Goal: Contribute content: Contribute content

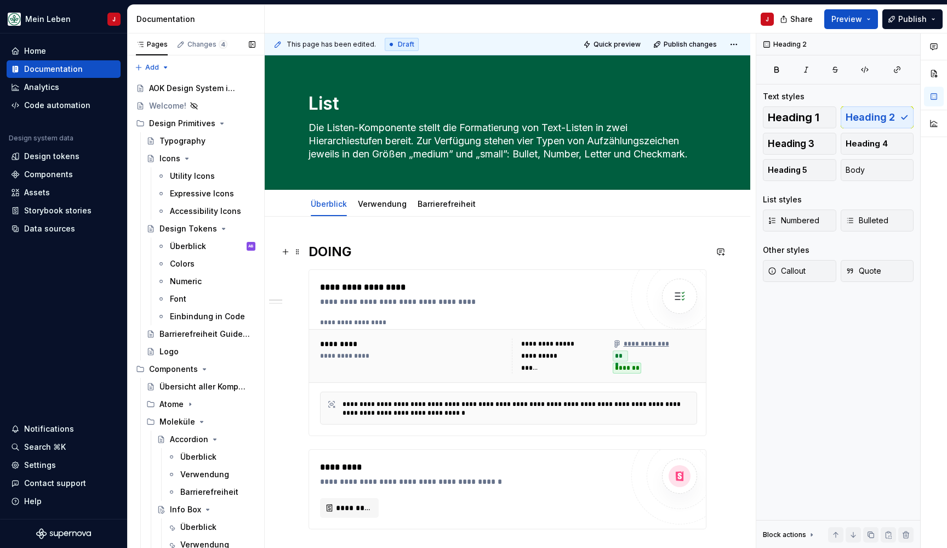
scroll to position [286, 0]
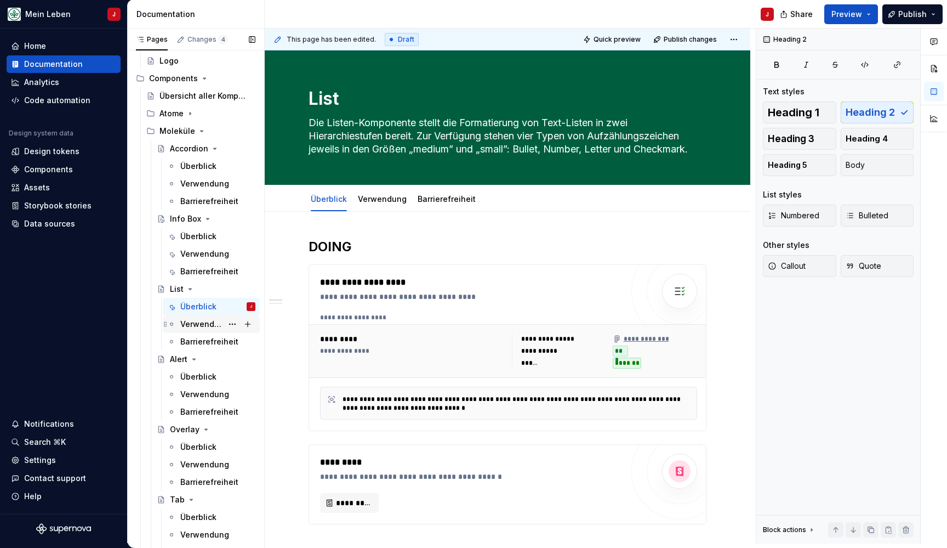
click at [190, 321] on div "Verwendung" at bounding box center [201, 324] width 42 height 11
click at [197, 302] on div "Überblick" at bounding box center [198, 306] width 36 height 11
type textarea "*"
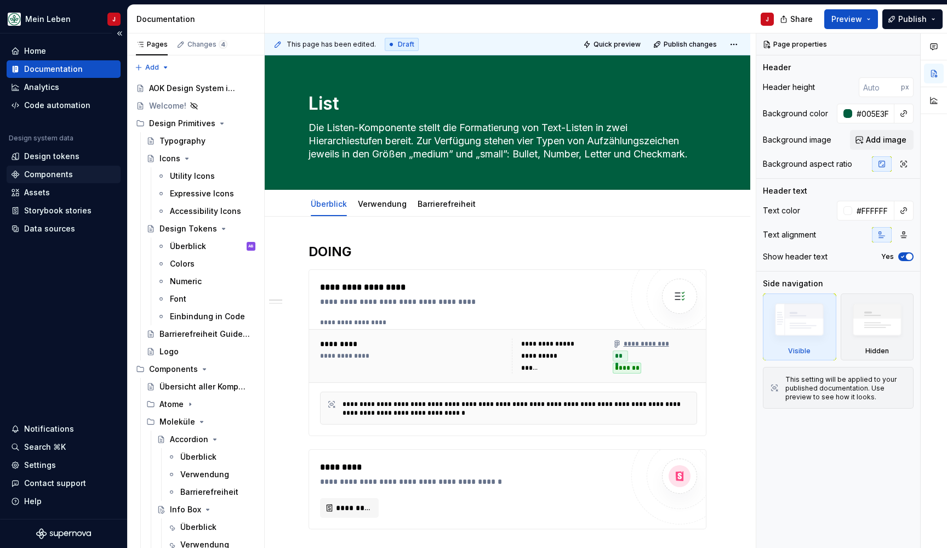
click at [56, 174] on div "Components" at bounding box center [48, 174] width 49 height 11
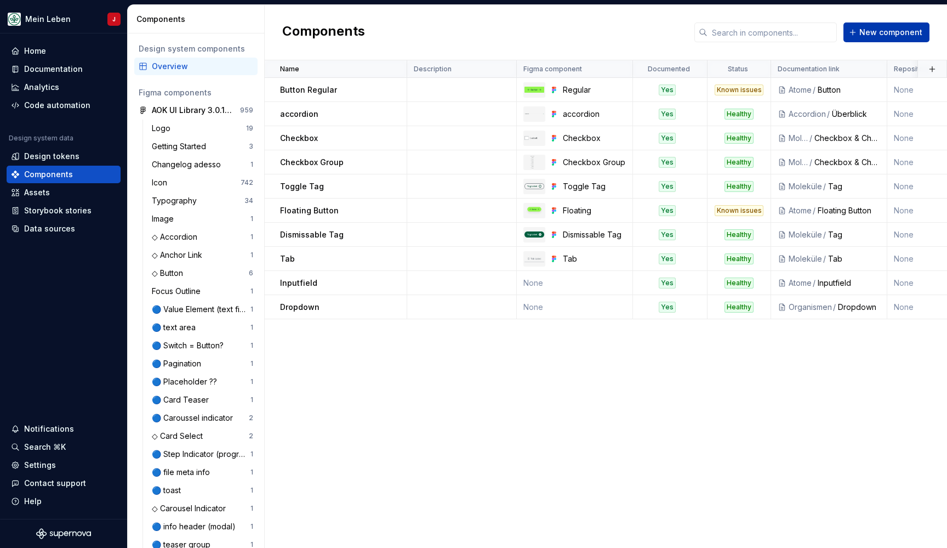
click at [888, 27] on span "New component" at bounding box center [891, 32] width 63 height 11
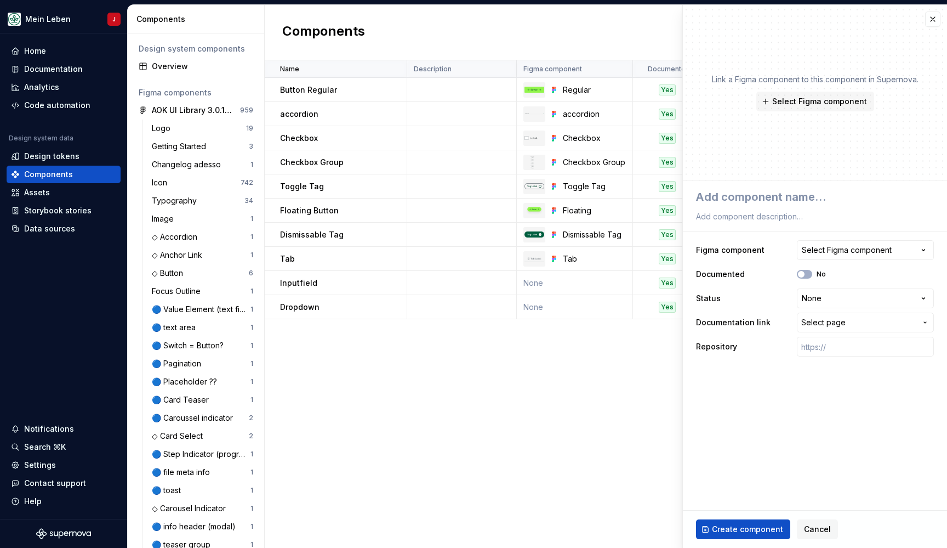
type textarea "*"
type textarea "t"
type textarea "*"
type textarea "to"
type textarea "*"
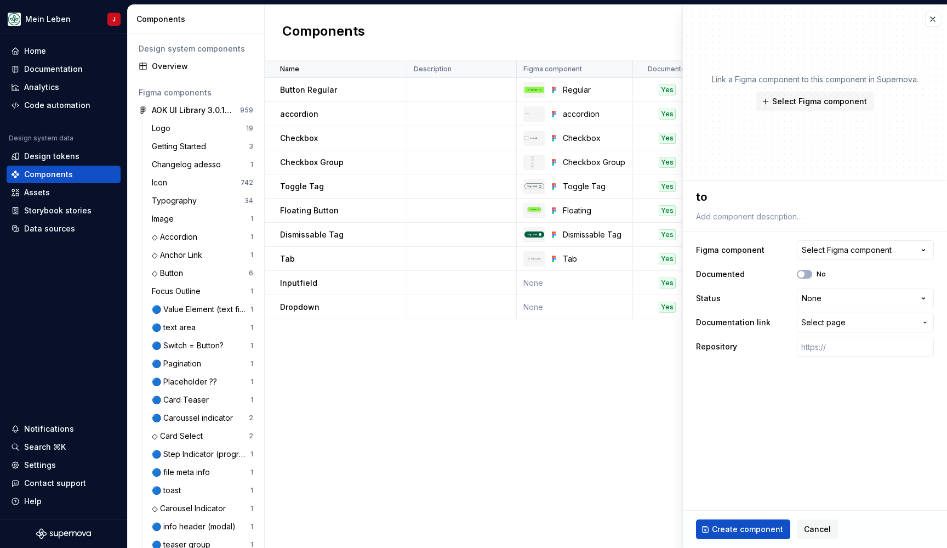
type textarea "too"
type textarea "*"
type textarea "to"
type textarea "*"
type textarea "tog"
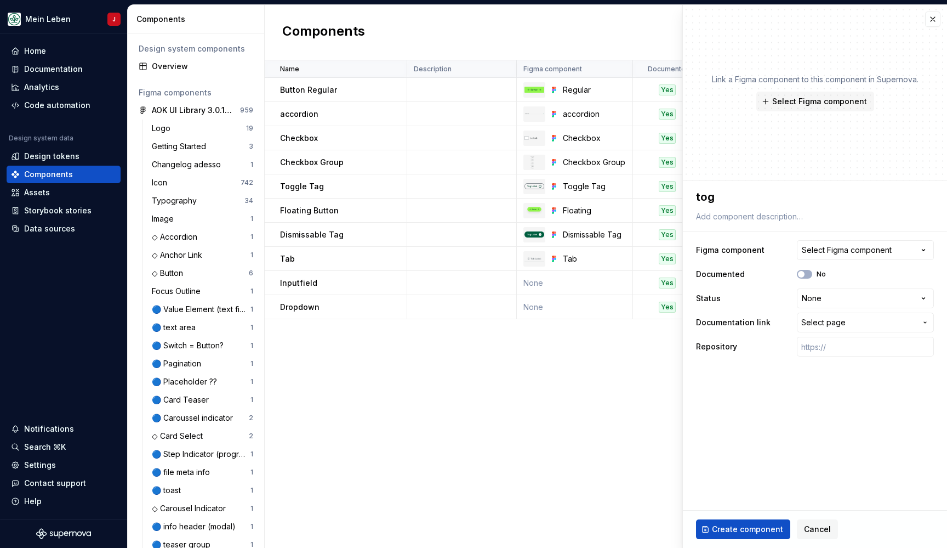
type textarea "*"
type textarea "togg"
type textarea "*"
type textarea "toggl"
type textarea "*"
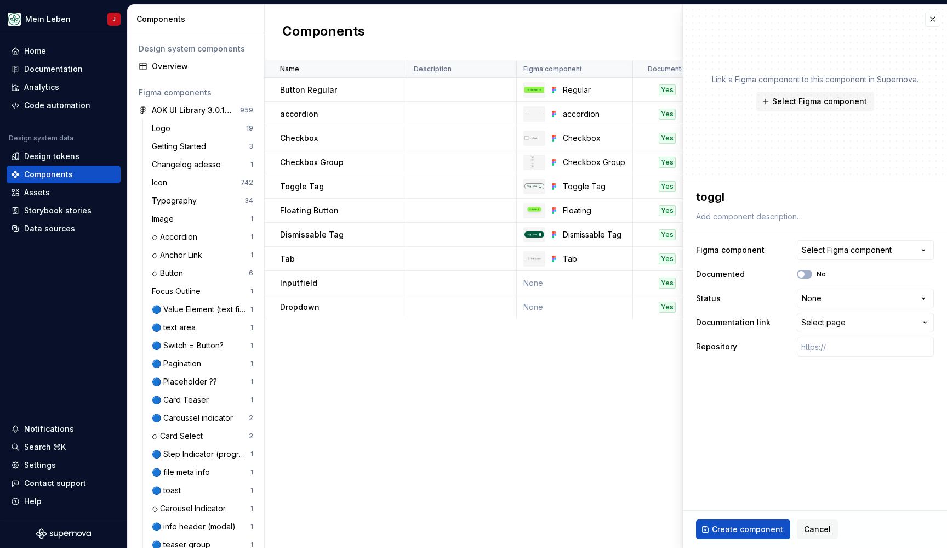
type textarea "toggle"
type textarea "*"
type textarea "toggle"
type textarea "*"
type textarea "toggle b"
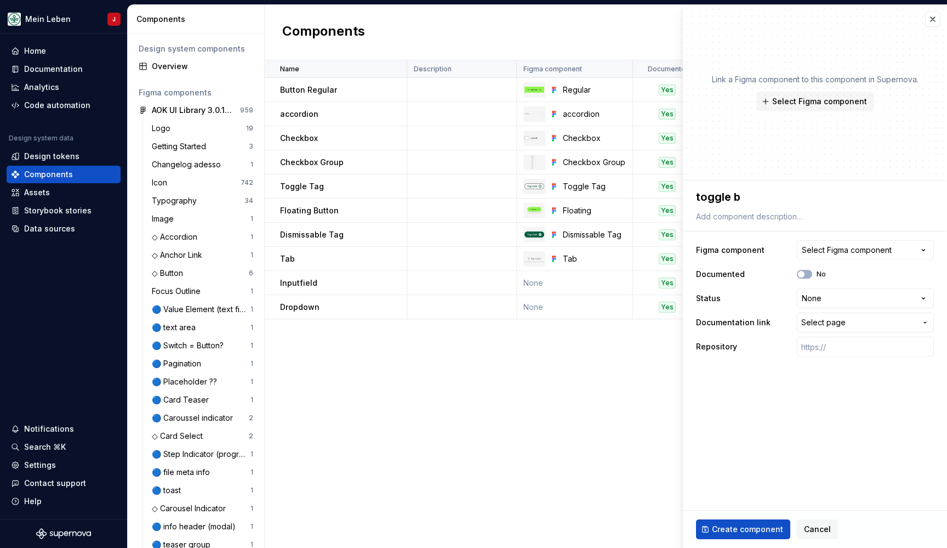
type textarea "*"
type textarea "toggle bu"
type textarea "*"
type textarea "toggle but"
type textarea "*"
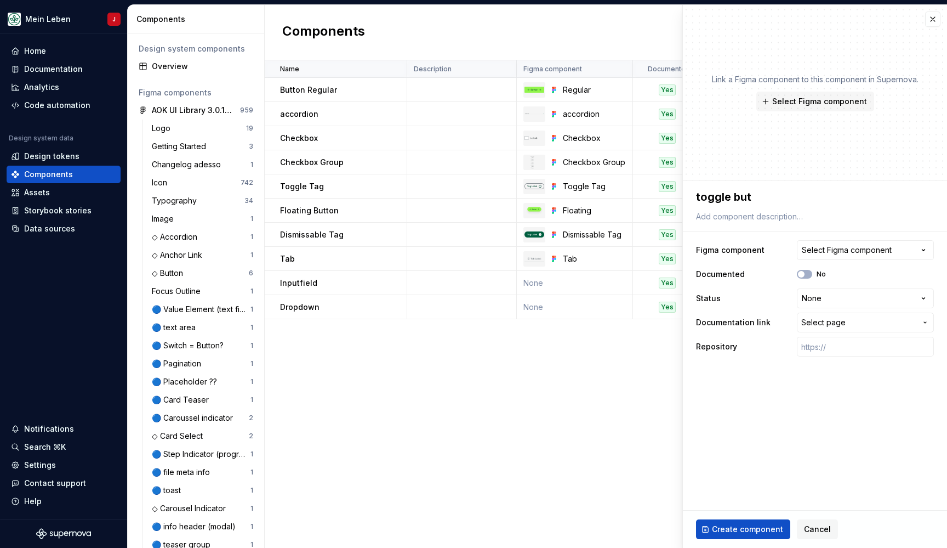
type textarea "toggle butt"
type textarea "*"
type textarea "toggle butto"
type textarea "*"
type textarea "toggle button"
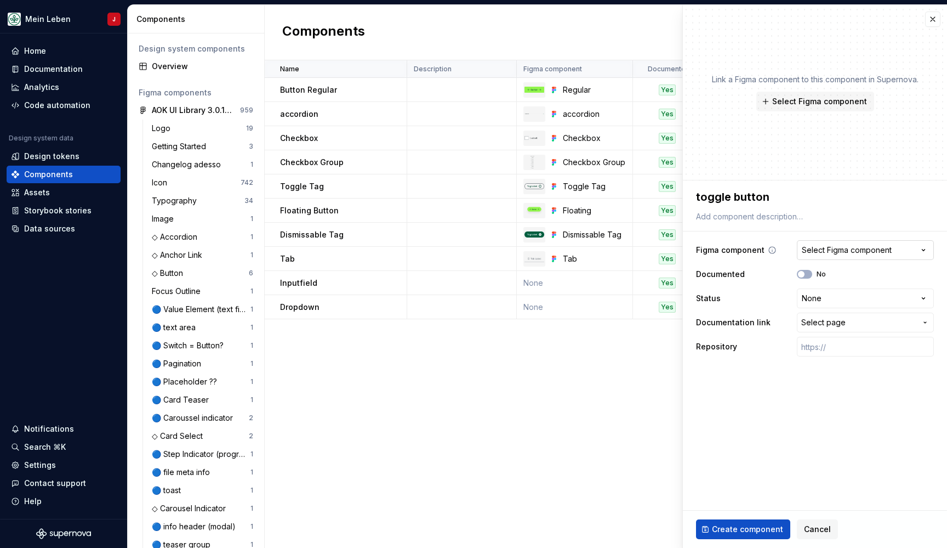
click at [840, 253] on div "Select Figma component" at bounding box center [847, 250] width 90 height 11
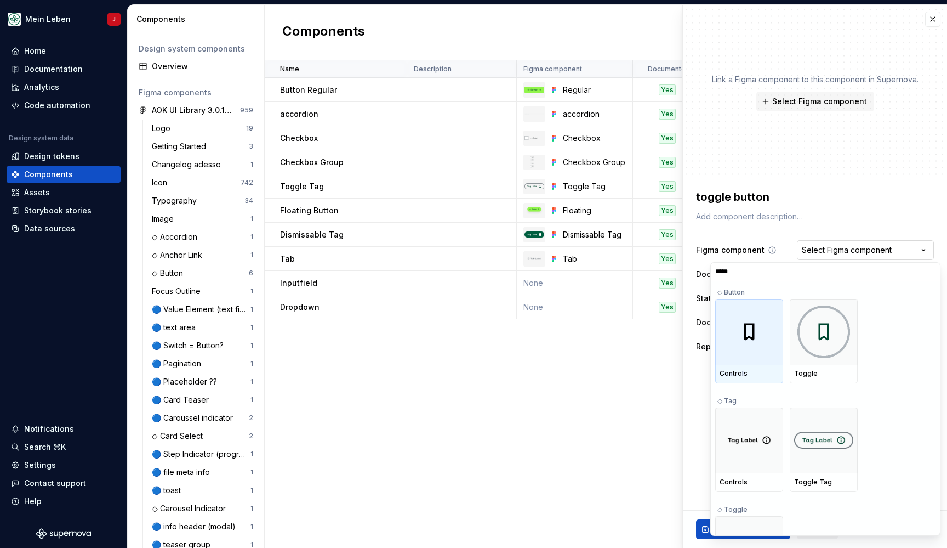
type input "******"
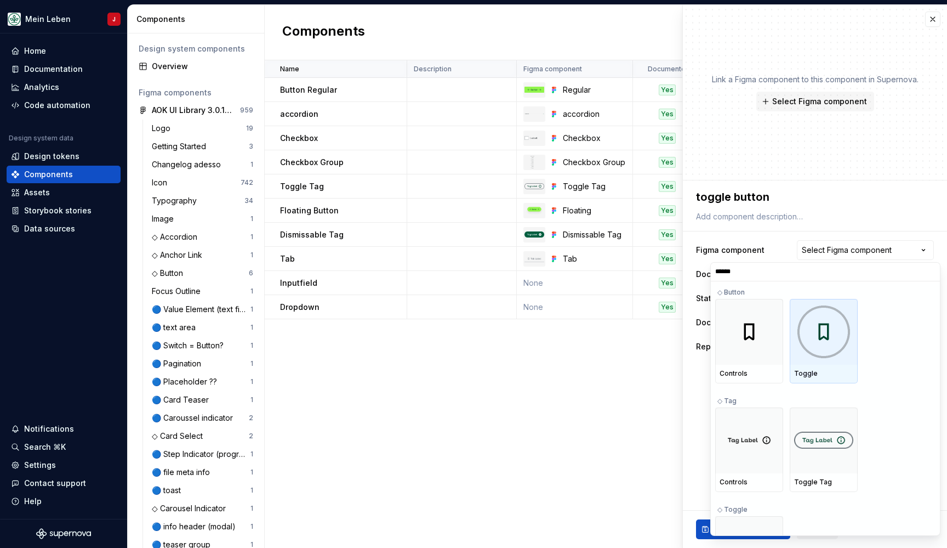
click at [828, 351] on img at bounding box center [824, 331] width 53 height 53
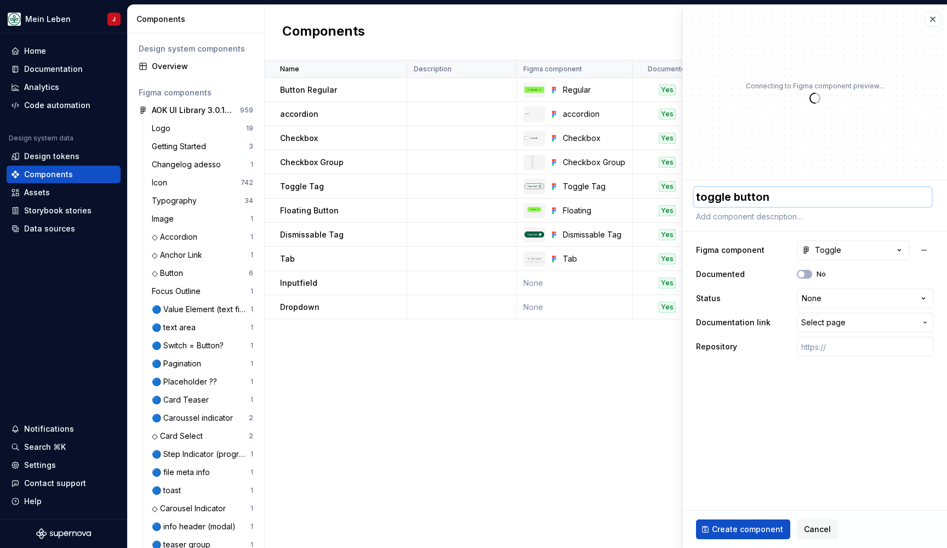
click at [700, 197] on textarea "toggle button" at bounding box center [813, 197] width 238 height 20
type textarea "*"
type textarea "oggle button"
type textarea "*"
type textarea "Toggle button"
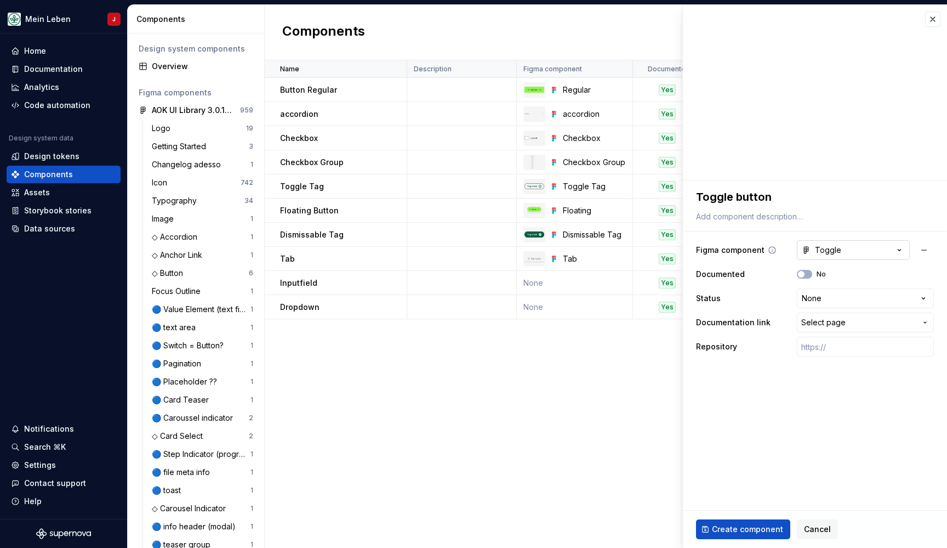
click at [855, 255] on button "Toggle" at bounding box center [853, 250] width 113 height 20
click at [860, 253] on html "Mein Leben J Home Documentation Analytics Code automation Design system data De…" at bounding box center [473, 274] width 947 height 548
click at [807, 275] on button "No" at bounding box center [804, 274] width 15 height 9
type textarea "*"
click at [818, 295] on html "Mein Leben J Home Documentation Analytics Code automation Design system data De…" at bounding box center [473, 274] width 947 height 548
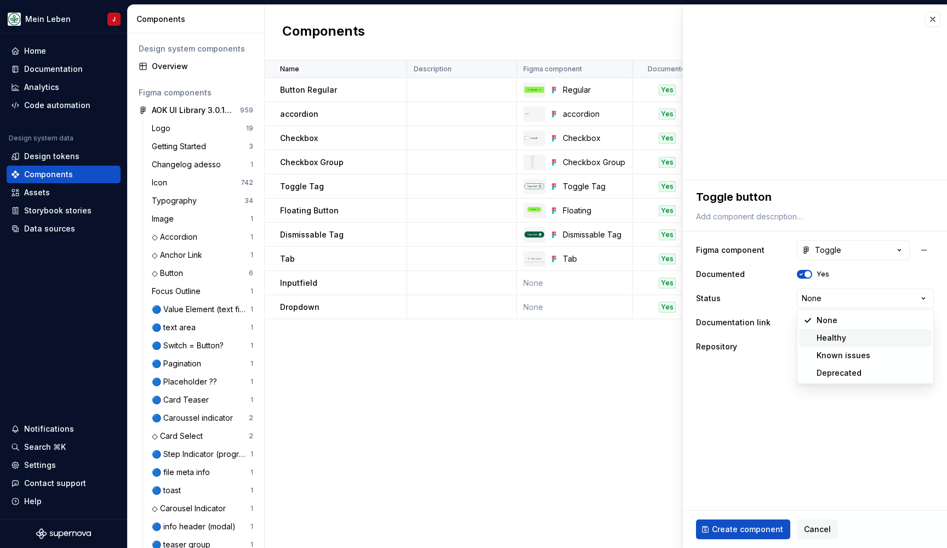
select select "**********"
type textarea "*"
click at [829, 316] on button "Select page" at bounding box center [865, 322] width 137 height 20
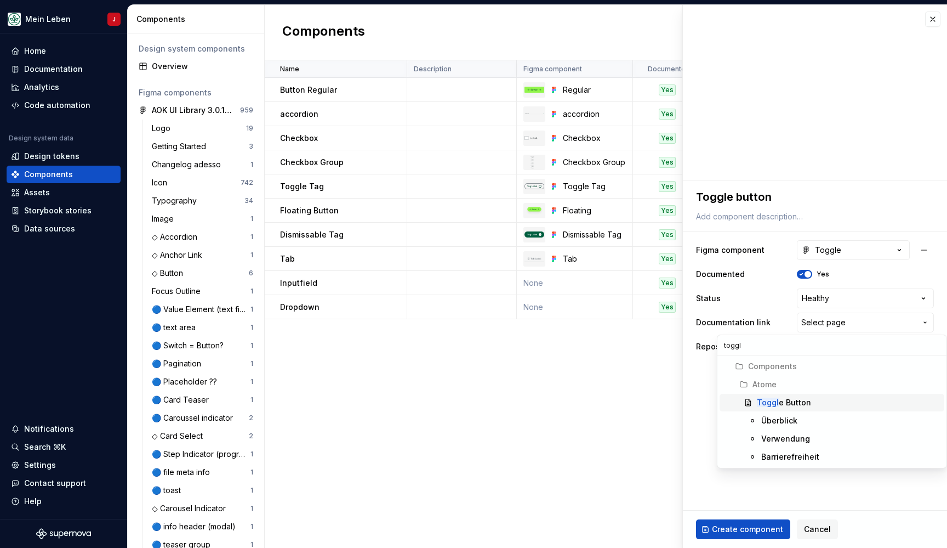
type input "toggl"
click at [796, 405] on div "Toggl e Button" at bounding box center [784, 402] width 54 height 11
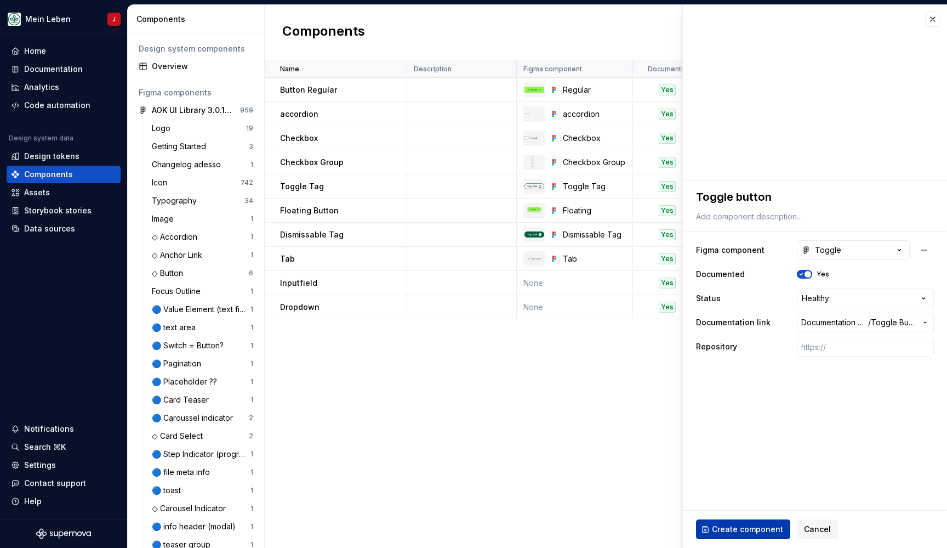
click at [736, 530] on span "Create component" at bounding box center [747, 529] width 71 height 11
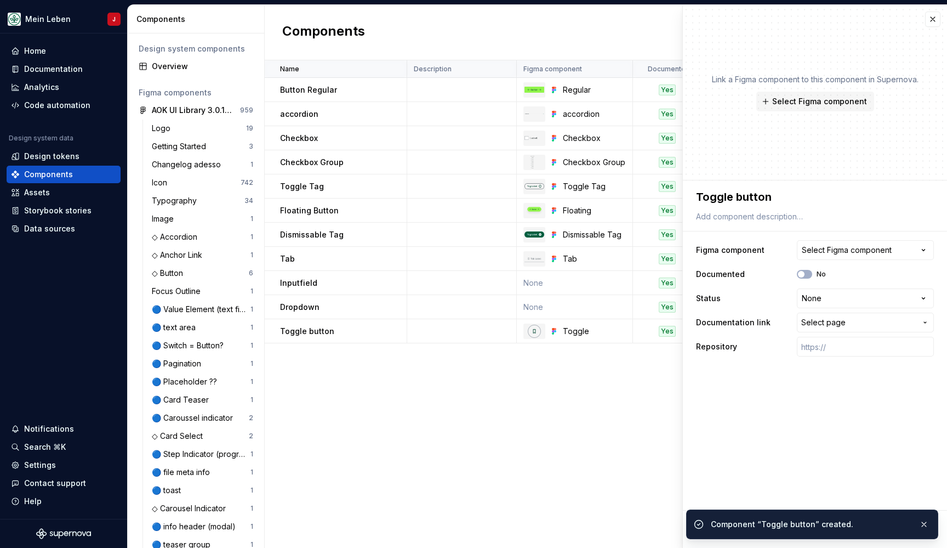
type textarea "*"
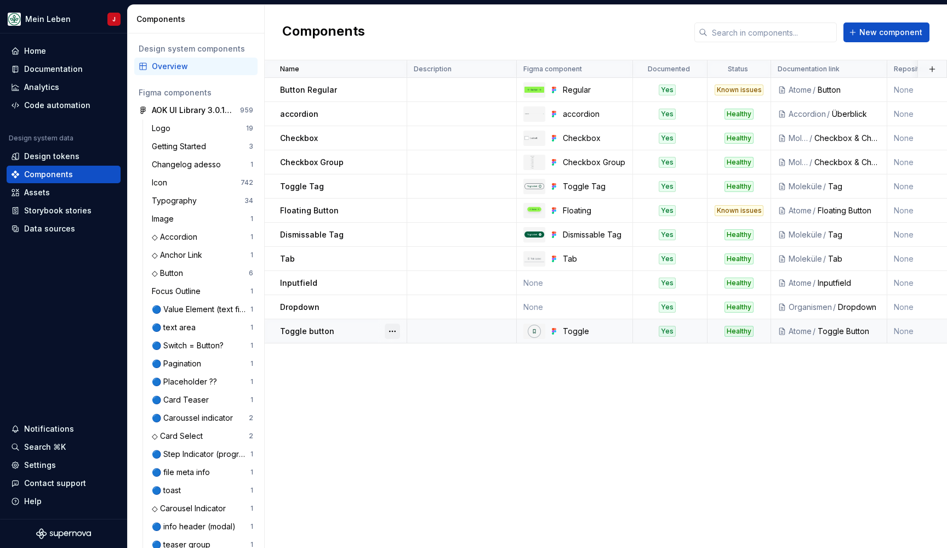
click at [389, 334] on button "button" at bounding box center [392, 330] width 15 height 15
click at [429, 359] on div "Open component detail" at bounding box center [444, 353] width 112 height 18
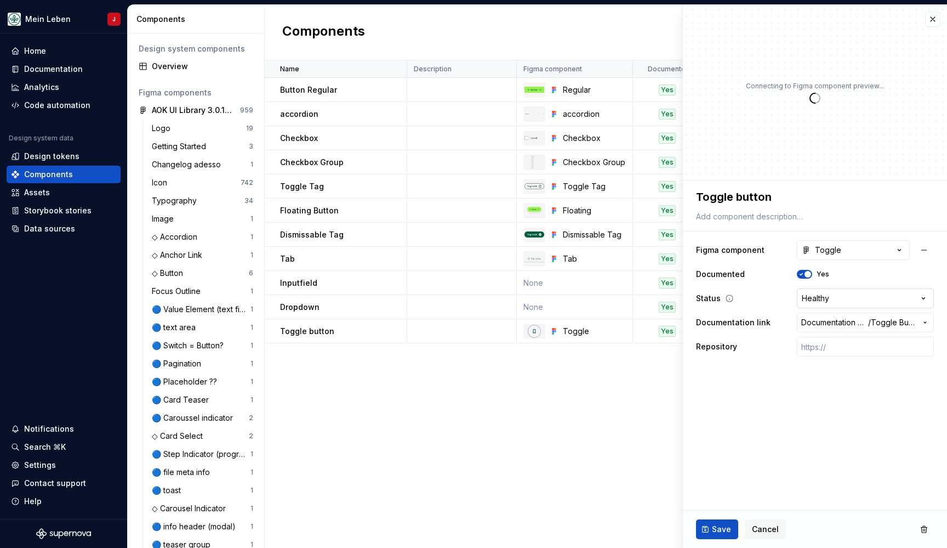
click at [846, 298] on html "Mein Leben J Home Documentation Analytics Code automation Design system data De…" at bounding box center [473, 274] width 947 height 548
click at [776, 404] on fieldset "**********" at bounding box center [815, 363] width 264 height 367
click at [712, 531] on button "Save" at bounding box center [717, 529] width 42 height 20
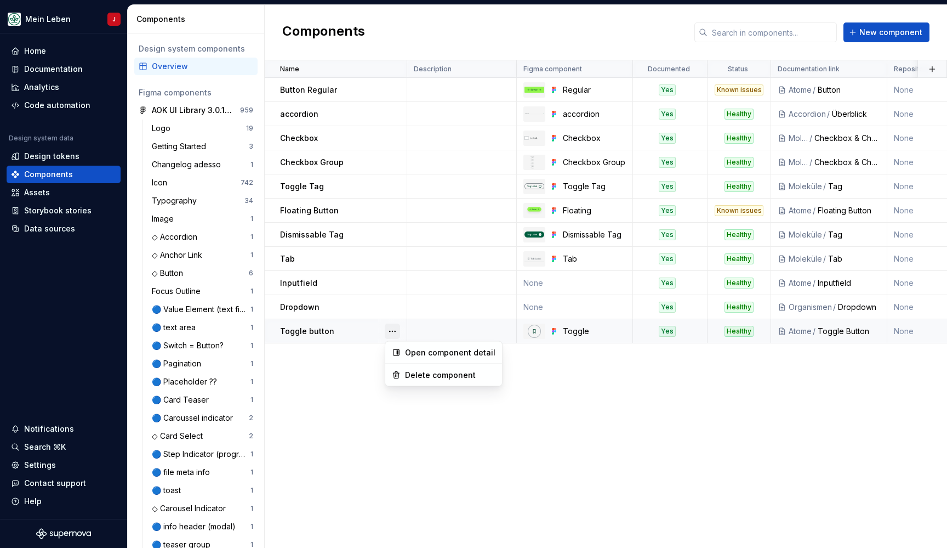
click at [394, 334] on button "button" at bounding box center [392, 330] width 15 height 15
click at [420, 349] on div "Open component detail" at bounding box center [450, 352] width 90 height 11
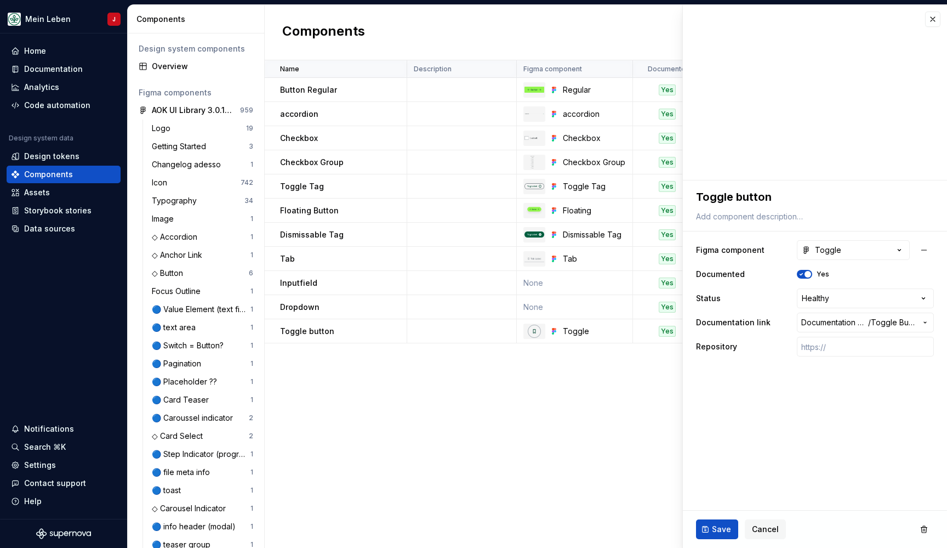
type textarea "*"
click at [843, 251] on button "Toggle" at bounding box center [853, 250] width 113 height 20
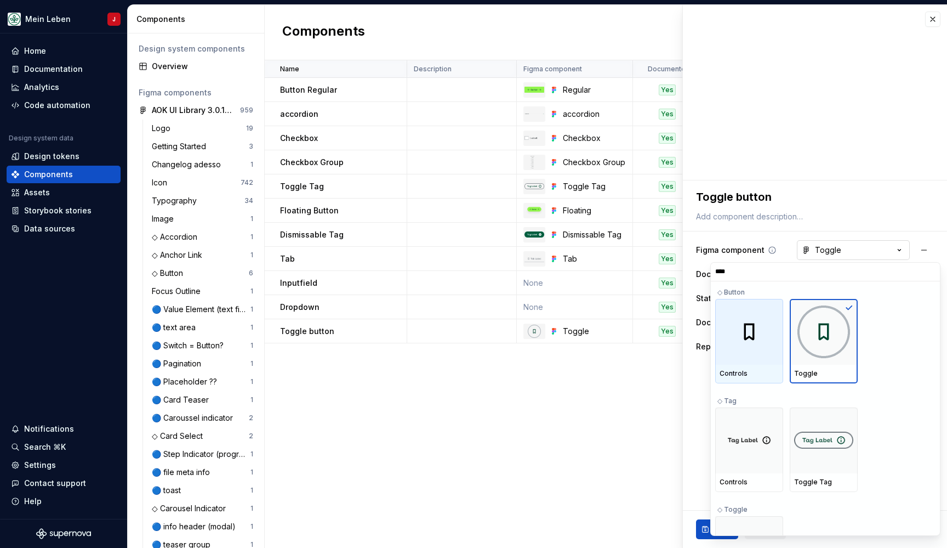
type input "*****"
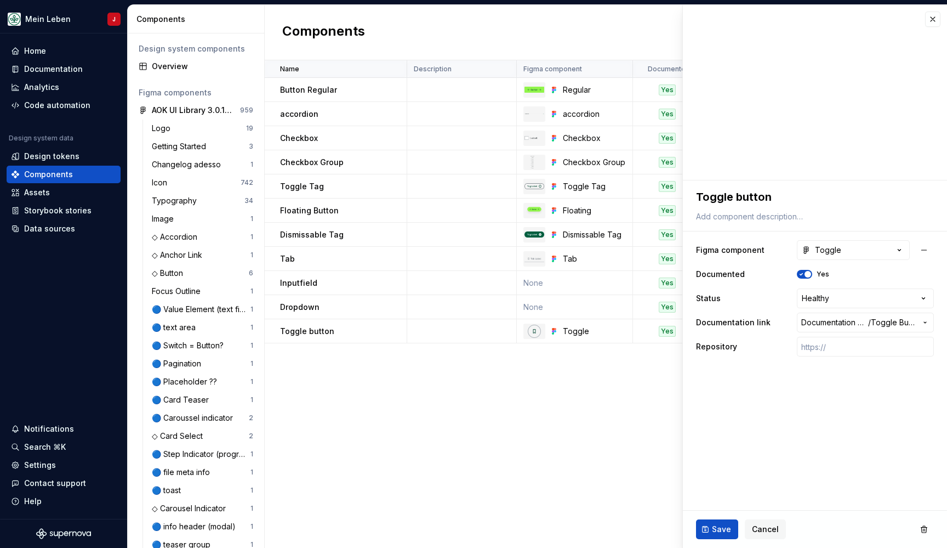
click at [877, 204] on html "Mein Leben J Home Documentation Analytics Code automation Design system data De…" at bounding box center [473, 274] width 947 height 548
click at [840, 293] on html "Mein Leben J Home Documentation Analytics Code automation Design system data De…" at bounding box center [473, 274] width 947 height 548
click at [771, 413] on html "Mein Leben J Home Documentation Analytics Code automation Design system data De…" at bounding box center [473, 274] width 947 height 548
click at [846, 253] on button "Toggle" at bounding box center [853, 250] width 113 height 20
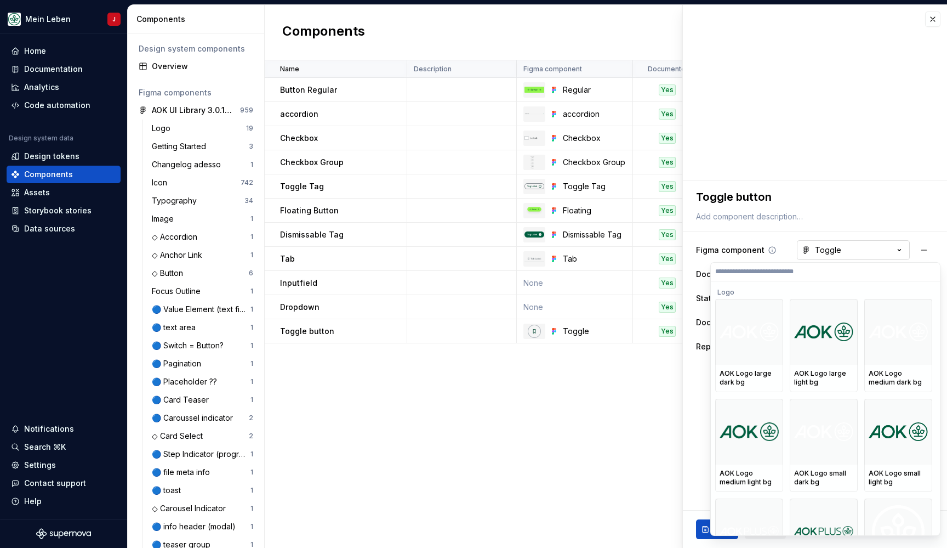
click at [846, 253] on html "Mein Leben J Home Documentation Analytics Code automation Design system data De…" at bounding box center [473, 274] width 947 height 548
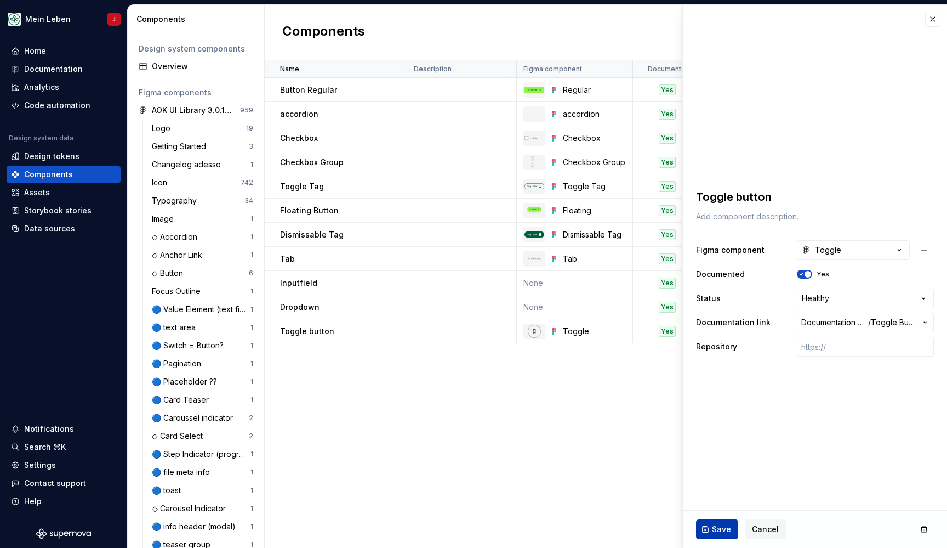
click at [707, 527] on button "Save" at bounding box center [717, 529] width 42 height 20
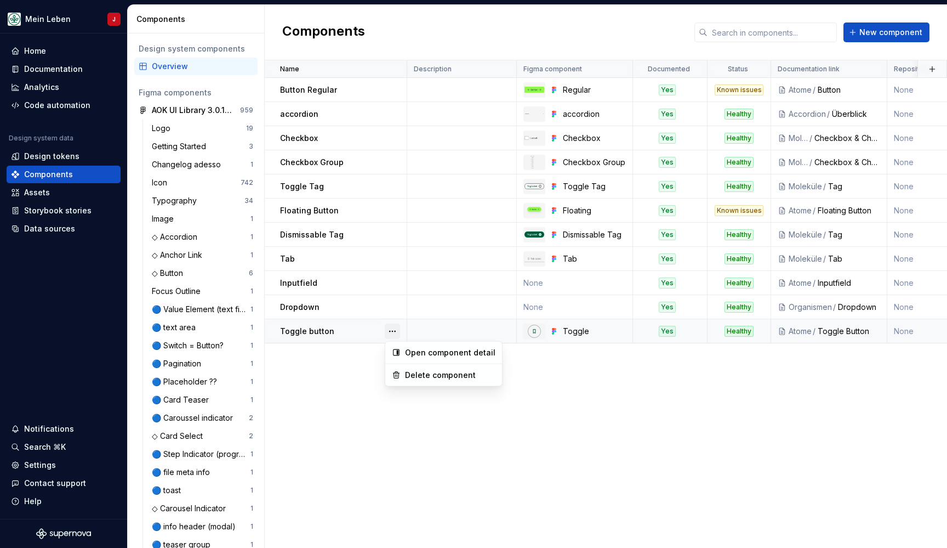
click at [389, 332] on button "button" at bounding box center [392, 330] width 15 height 15
click at [435, 357] on div "Open component detail" at bounding box center [450, 352] width 90 height 11
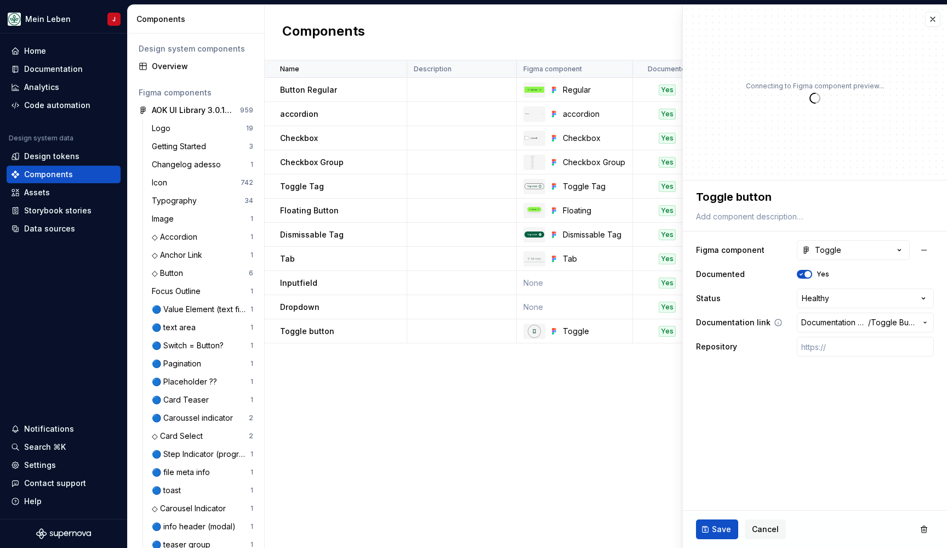
click at [917, 326] on button "Documentation Root / / Toggle Button" at bounding box center [865, 322] width 137 height 20
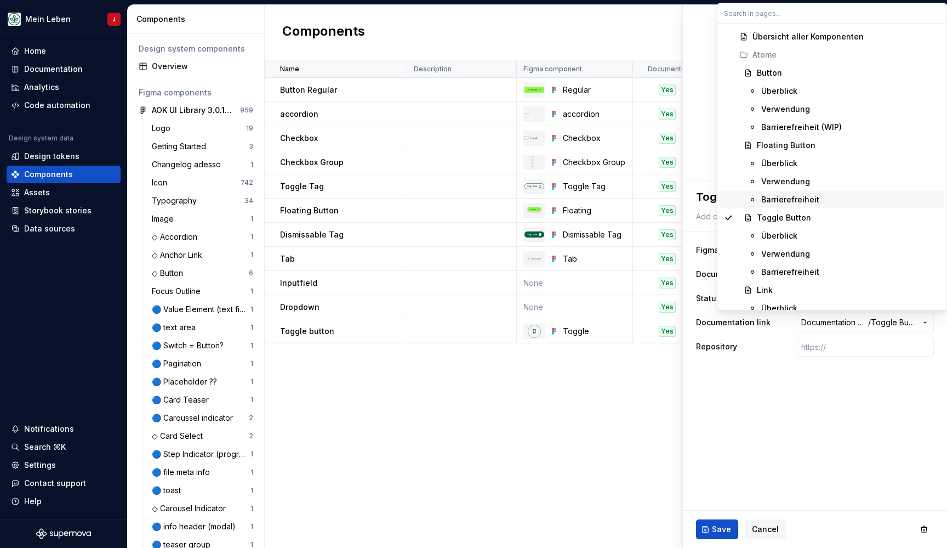
scroll to position [335, 0]
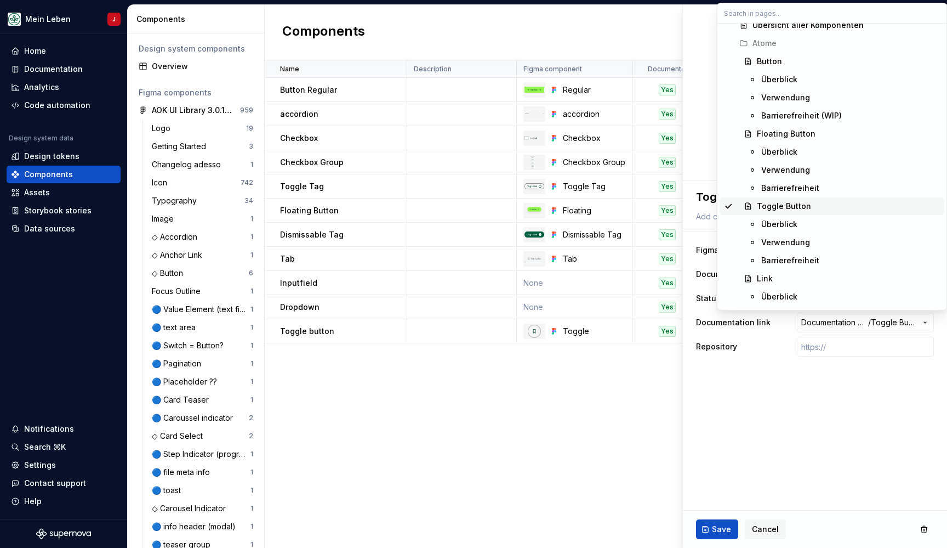
click at [815, 431] on html "Mein Leben J Home Documentation Analytics Code automation Design system data De…" at bounding box center [473, 274] width 947 height 548
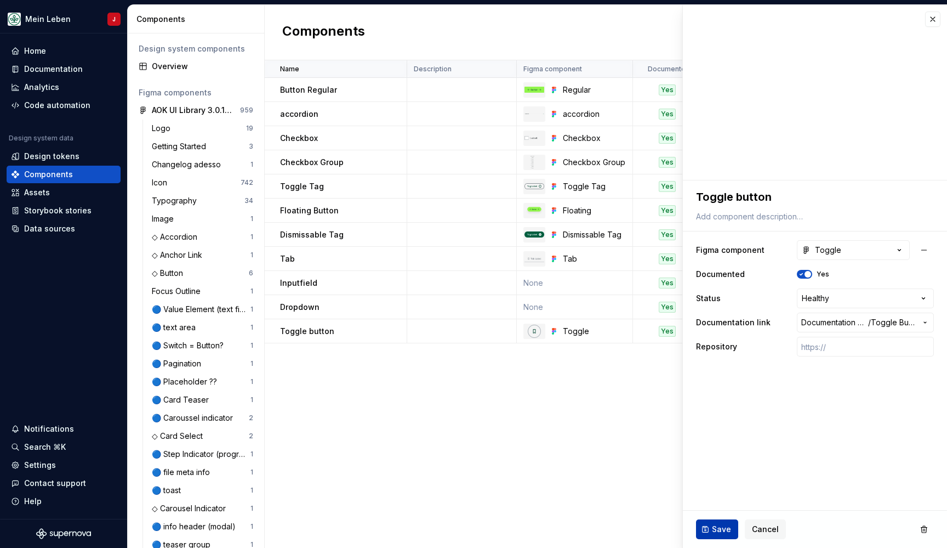
click at [714, 526] on span "Save" at bounding box center [721, 529] width 19 height 11
type textarea "*"
